Goal: Task Accomplishment & Management: Manage account settings

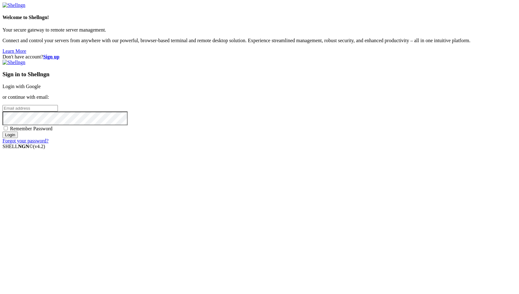
type input "root"
click at [41, 89] on link "Login with Google" at bounding box center [22, 86] width 38 height 5
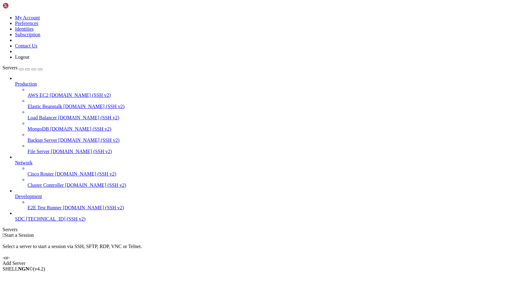
click at [41, 222] on span "[TECHNICAL_ID] (SSH v2)" at bounding box center [55, 218] width 59 height 5
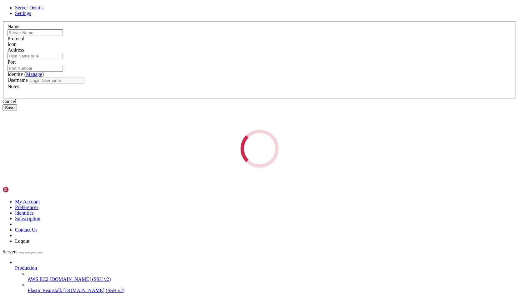
type input "SDC"
type input "[TECHNICAL_ID]"
type input "1025"
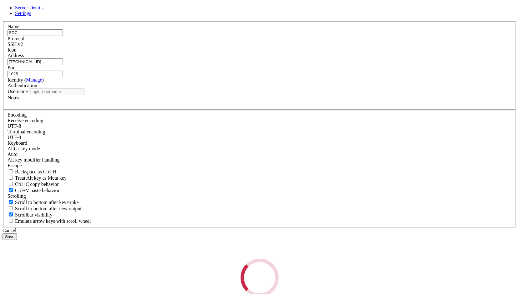
type input "[PERSON_NAME]"
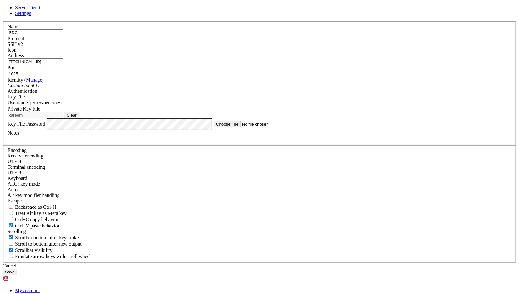
click at [28, 236] on div "Server Details Settings Name SDC Protocol SSH v2 Icon" at bounding box center [260, 140] width 514 height 270
click at [63, 65] on input "[TECHNICAL_ID]" at bounding box center [35, 61] width 55 height 7
click at [3, 21] on link at bounding box center [3, 21] width 0 height 0
